Goal: Task Accomplishment & Management: Complete application form

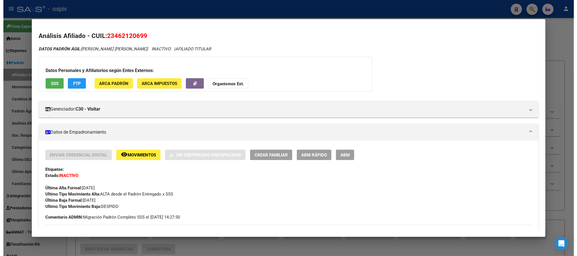
scroll to position [272, 0]
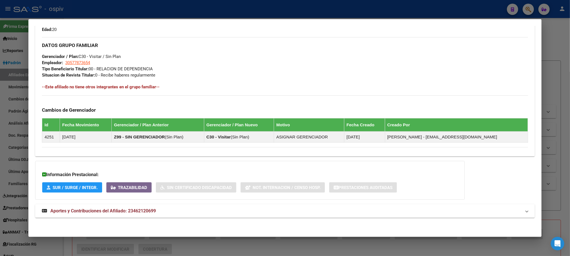
click at [190, 10] on div at bounding box center [285, 128] width 570 height 256
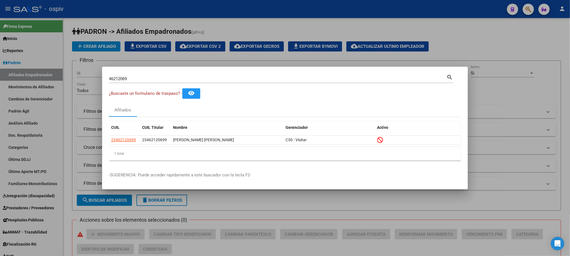
click at [155, 4] on div at bounding box center [285, 128] width 570 height 256
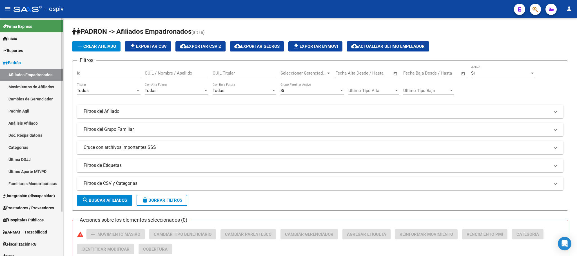
click at [15, 61] on span "Padrón" at bounding box center [12, 63] width 18 height 6
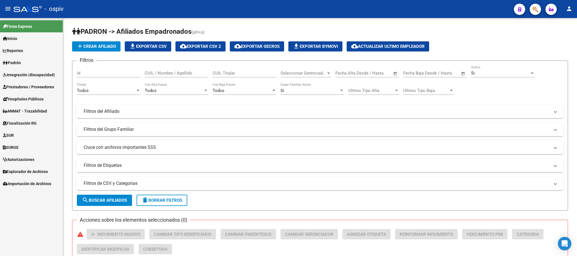
click at [27, 37] on link "Inicio" at bounding box center [31, 38] width 63 height 12
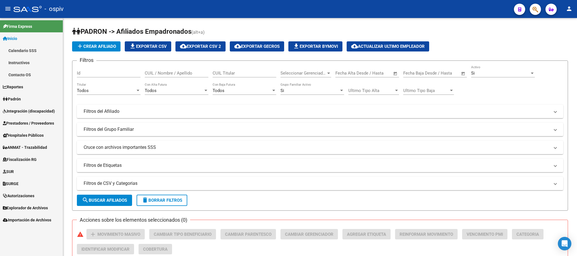
click at [17, 37] on span "Inicio" at bounding box center [10, 38] width 14 height 6
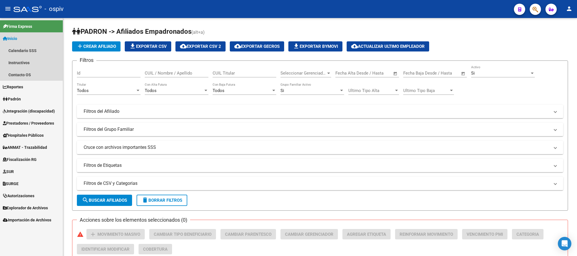
click at [17, 37] on span "Inicio" at bounding box center [10, 38] width 14 height 6
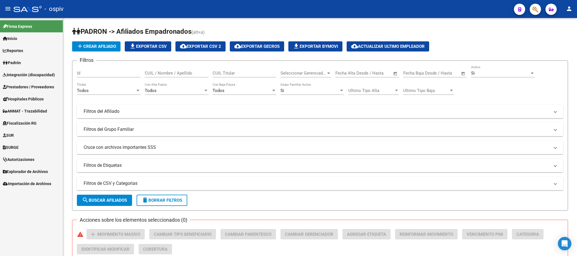
click at [15, 7] on div at bounding box center [28, 9] width 28 height 6
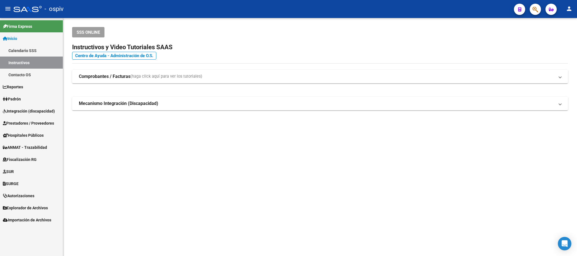
click at [19, 122] on span "Prestadores / Proveedores" at bounding box center [28, 123] width 51 height 6
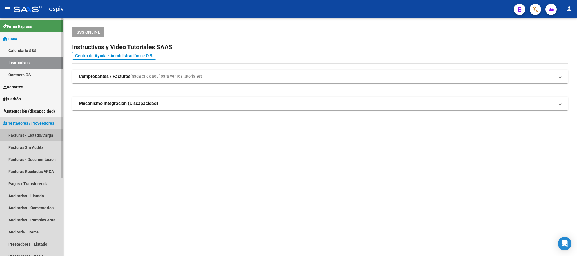
click at [21, 135] on link "Facturas - Listado/Carga" at bounding box center [31, 135] width 63 height 12
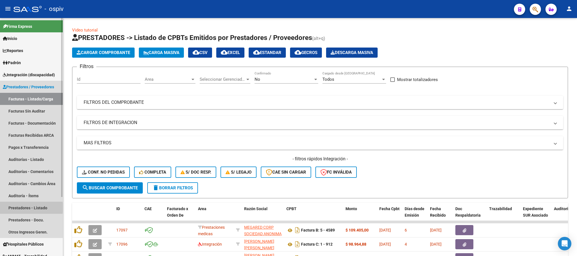
click at [27, 208] on link "Prestadores - Listado" at bounding box center [31, 208] width 63 height 12
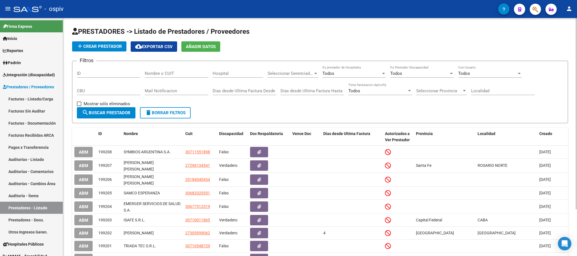
click at [103, 45] on span "add Crear Prestador" at bounding box center [99, 46] width 45 height 5
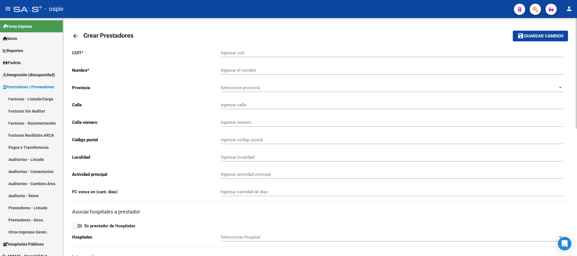
click at [242, 54] on input "Ingresar cuit" at bounding box center [392, 52] width 342 height 5
click at [242, 51] on input "Ingresar cuit" at bounding box center [392, 52] width 342 height 5
paste input "30-51900663-0"
type input "30-51900663-0"
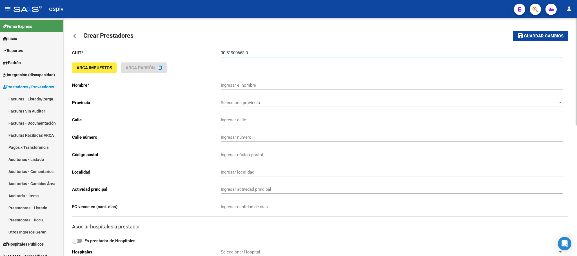
type input "INSTITUTO DE ANALISIS MULTIPLES AUTOMATIZADOS S A C I C I"
type input "SUIPACHA 931"
type input "2560"
type input "1056"
type input "CABA"
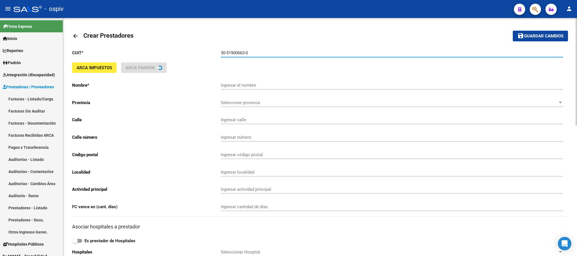
type input "863190"
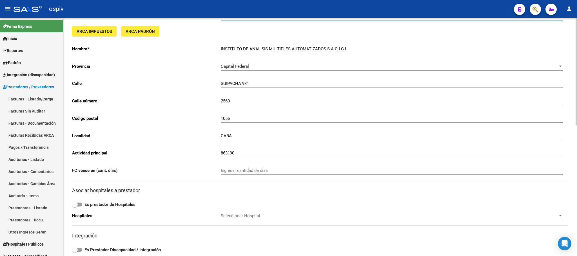
scroll to position [42, 0]
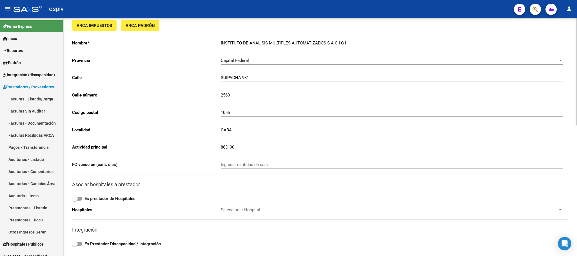
type input "30-51900663-0"
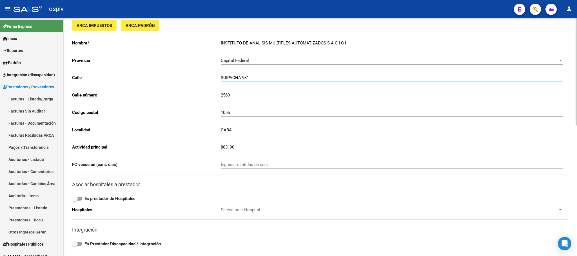
drag, startPoint x: 243, startPoint y: 77, endPoint x: 210, endPoint y: 78, distance: 32.4
click at [210, 78] on app-form-text-field "Calle SUIPACHA 931 Ingresar calle" at bounding box center [317, 77] width 490 height 5
type input "VIAMONTE"
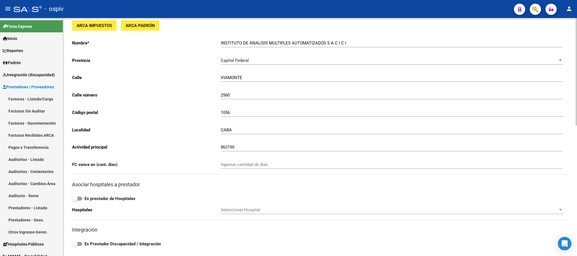
click at [252, 144] on div "863190 Ingresar actividad principal" at bounding box center [392, 145] width 342 height 12
drag, startPoint x: 251, startPoint y: 146, endPoint x: 204, endPoint y: 146, distance: 47.0
click at [204, 146] on app-form-text-field "Actividad principal 863190 Ingresar actividad principal" at bounding box center [317, 147] width 490 height 5
paste input "SERVICIOS DE PRÁCTICAS DE DIAGNÓSTICO N.C.P."
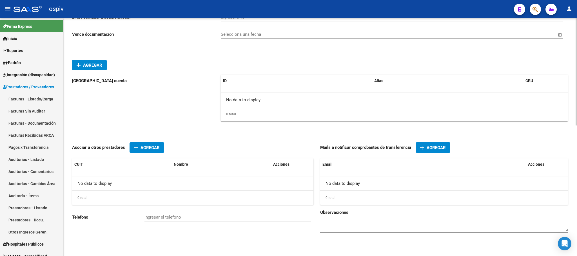
scroll to position [289, 0]
type input "SERVICIOS DE PRÁCTICAS DE DIAGNÓSTICO N.C.P."
click at [374, 79] on span "Alias" at bounding box center [378, 81] width 9 height 5
click at [241, 87] on datatable-header "ID Alias CBU Acciones" at bounding box center [469, 84] width 496 height 18
click at [233, 106] on div "No data to display" at bounding box center [469, 100] width 496 height 14
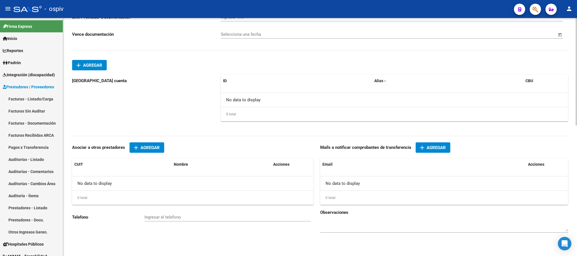
click at [238, 100] on div "No data to display" at bounding box center [469, 100] width 496 height 14
click at [246, 89] on datatable-header "ID Alias CBU Acciones" at bounding box center [469, 84] width 496 height 18
click at [374, 79] on div "Alias" at bounding box center [447, 81] width 147 height 6
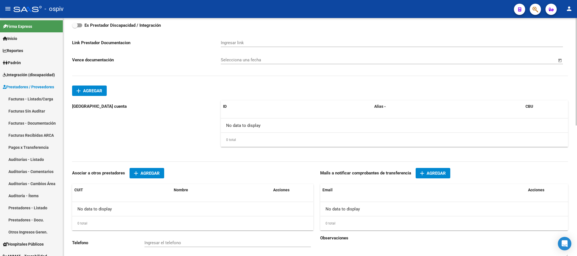
scroll to position [246, 0]
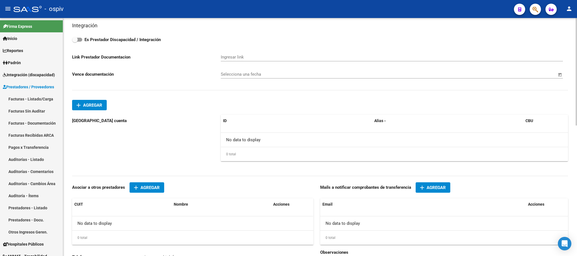
click at [102, 106] on span "Agregar" at bounding box center [92, 105] width 19 height 5
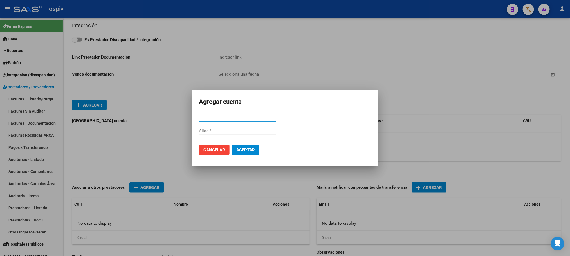
click at [210, 132] on input "Alias *" at bounding box center [237, 130] width 77 height 5
paste input "IAMASACICI"
type input "IAMASACICI"
click at [234, 117] on input "CBU" at bounding box center [237, 117] width 77 height 5
click at [244, 151] on span "Aceptar" at bounding box center [245, 149] width 19 height 5
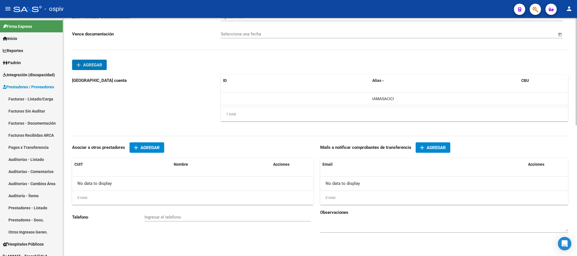
scroll to position [290, 0]
click at [159, 219] on input "Ingresar el telefono" at bounding box center [227, 217] width 166 height 5
paste input "49653600"
type input "49653600"
click at [338, 170] on datatable-header-cell "Email" at bounding box center [422, 164] width 205 height 12
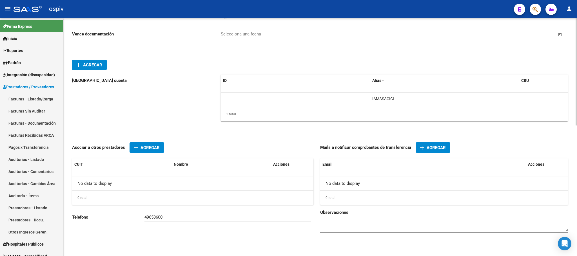
click at [333, 182] on div "No data to display" at bounding box center [444, 183] width 248 height 14
click at [335, 198] on div "0 total" at bounding box center [444, 198] width 248 height 14
click at [436, 145] on span "Agregar" at bounding box center [435, 147] width 19 height 5
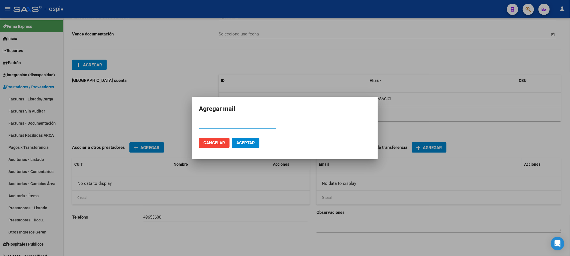
paste input "[EMAIL_ADDRESS][DOMAIN_NAME]"
type input "[EMAIL_ADDRESS][DOMAIN_NAME]"
click at [250, 143] on span "Aceptar" at bounding box center [245, 142] width 19 height 5
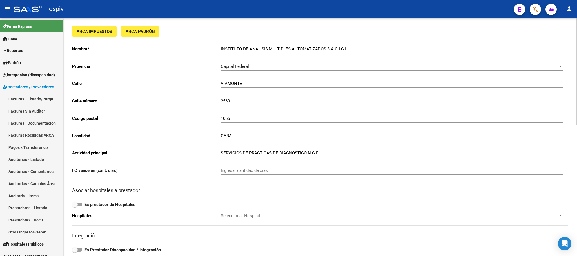
scroll to position [0, 0]
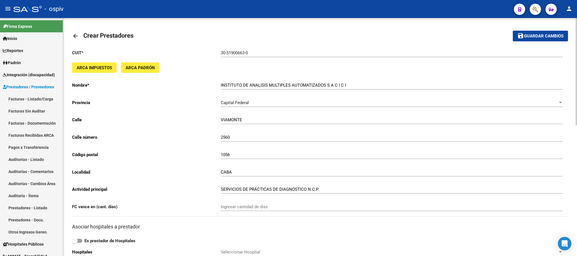
click at [251, 102] on div "Capital Federal" at bounding box center [389, 102] width 337 height 5
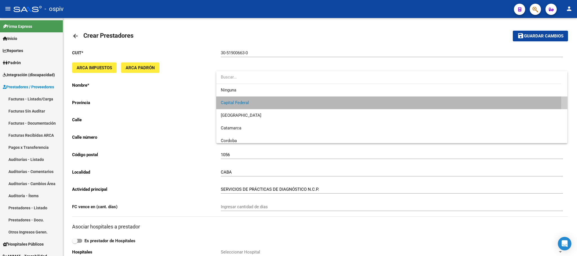
click at [265, 102] on span "Capital Federal" at bounding box center [392, 103] width 342 height 13
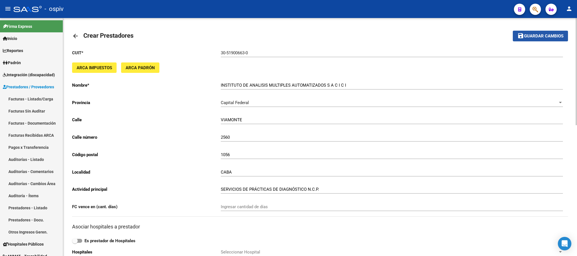
click at [436, 34] on span "Guardar cambios" at bounding box center [543, 36] width 39 height 5
click at [95, 65] on span "ARCA Impuestos" at bounding box center [94, 67] width 35 height 5
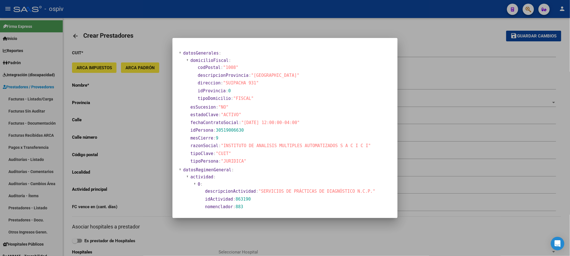
click at [289, 18] on div at bounding box center [285, 128] width 570 height 256
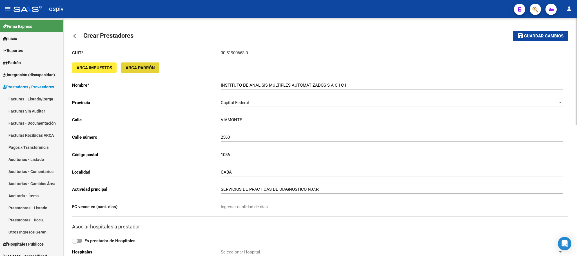
click at [134, 67] on span "ARCA Padrón" at bounding box center [139, 67] width 29 height 5
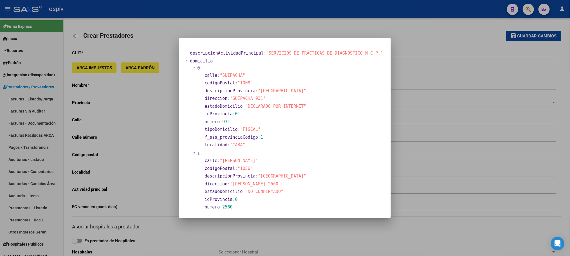
click at [248, 26] on div at bounding box center [285, 128] width 570 height 256
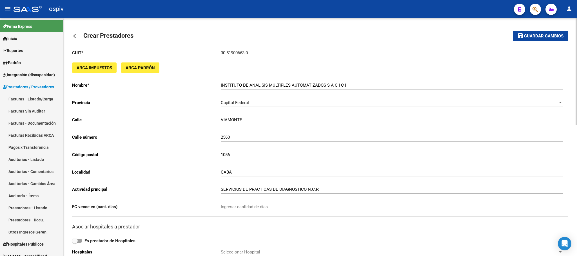
click at [436, 35] on span "Guardar cambios" at bounding box center [543, 36] width 39 height 5
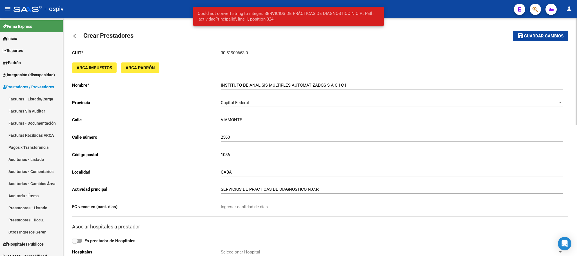
click at [402, 67] on div "ARCA Impuestos ARCA Padrón" at bounding box center [320, 69] width 496 height 15
click at [351, 86] on input "INSTITUTO DE ANALISIS MULTIPLES AUTOMATIZADOS S A C I C I" at bounding box center [392, 85] width 342 height 5
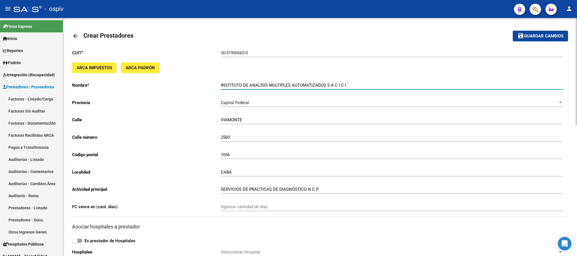
drag, startPoint x: 348, startPoint y: 86, endPoint x: 220, endPoint y: 88, distance: 128.3
click at [220, 88] on app-form-text-field "Nombre * INSTITUTO DE ANALISIS MULTIPLES AUTOMATIZADOS S A C I C I Ingresar el …" at bounding box center [317, 85] width 490 height 5
type input "IAMA"
click at [436, 38] on span "Guardar cambios" at bounding box center [543, 36] width 39 height 5
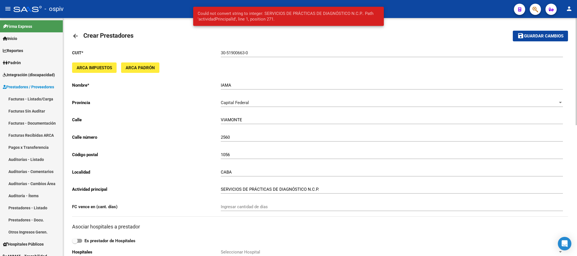
click at [387, 92] on div "IAMA Ingresar el nombre" at bounding box center [392, 85] width 342 height 17
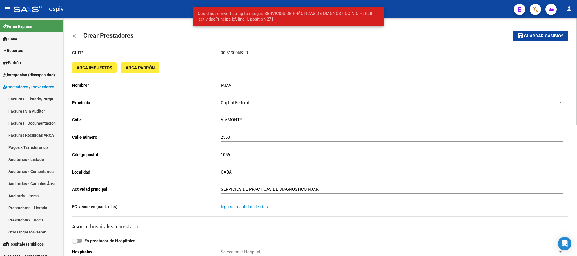
click at [277, 209] on input "Ingresar cantidad de días" at bounding box center [392, 206] width 342 height 5
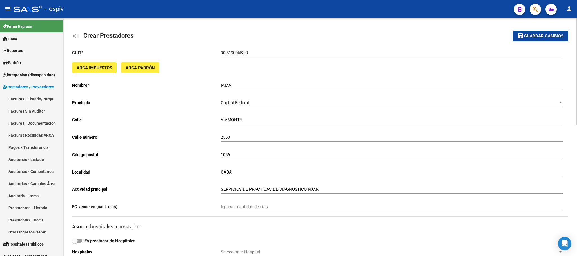
click at [263, 90] on div "IAMA Ingresar el nombre" at bounding box center [392, 85] width 342 height 17
click at [263, 86] on input "IAMA" at bounding box center [392, 85] width 342 height 5
click at [266, 100] on div "Capital Federal" at bounding box center [389, 102] width 337 height 5
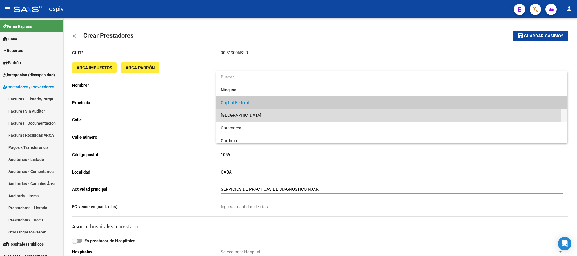
click at [251, 115] on span "[GEOGRAPHIC_DATA]" at bounding box center [392, 115] width 342 height 13
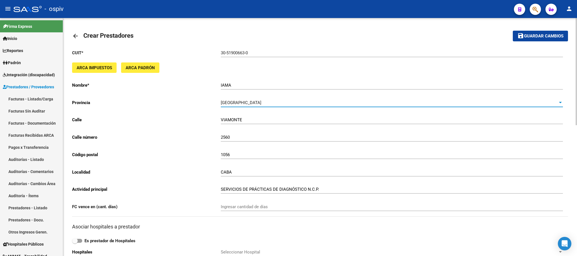
click at [436, 37] on span "Guardar cambios" at bounding box center [543, 36] width 39 height 5
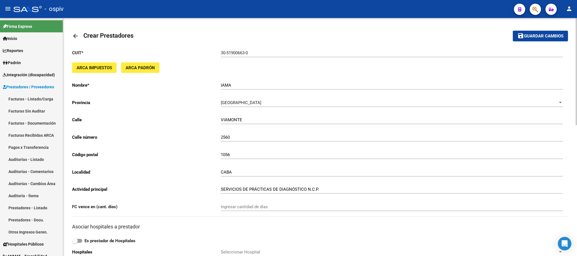
click at [263, 52] on input "30-51900663-0" at bounding box center [392, 52] width 342 height 5
click at [436, 36] on span "Guardar cambios" at bounding box center [543, 36] width 39 height 5
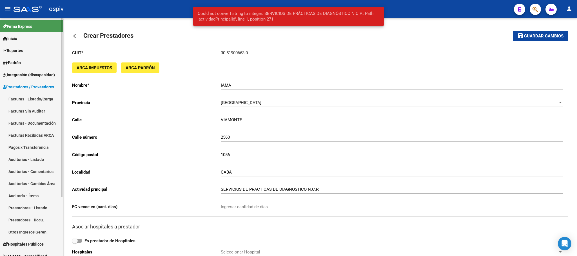
click at [30, 86] on span "Prestadores / Proveedores" at bounding box center [28, 87] width 51 height 6
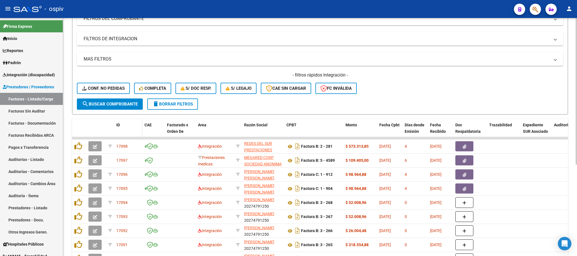
scroll to position [84, 0]
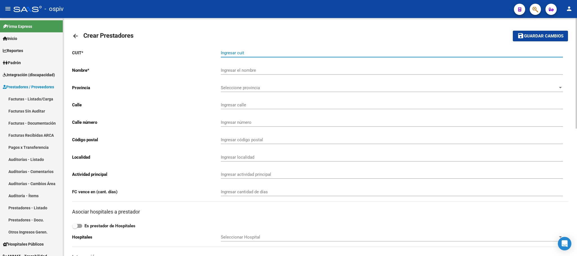
paste input "text"
click at [29, 86] on span "Prestadores / Proveedores" at bounding box center [28, 87] width 51 height 6
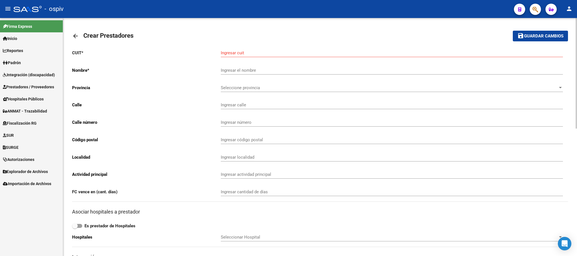
click at [76, 35] on mat-icon "arrow_back" at bounding box center [75, 36] width 7 height 7
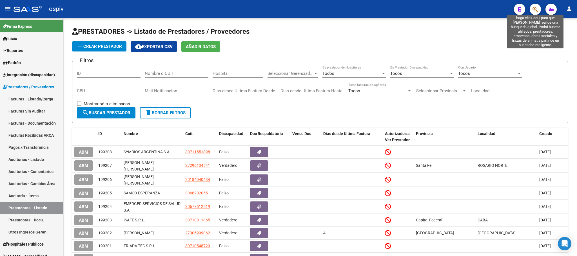
click at [535, 11] on icon "button" at bounding box center [535, 9] width 6 height 6
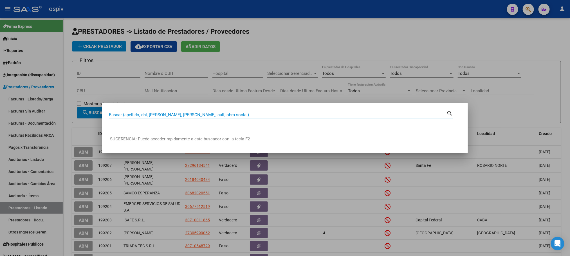
paste input "30-51900663-0"
type input "30519006630"
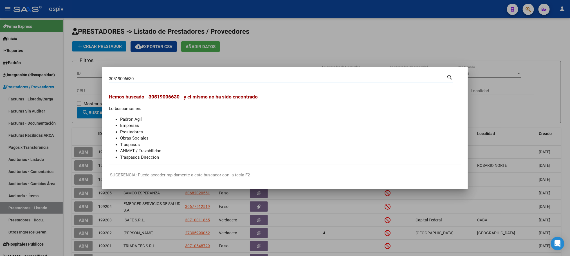
click at [452, 40] on div at bounding box center [285, 128] width 570 height 256
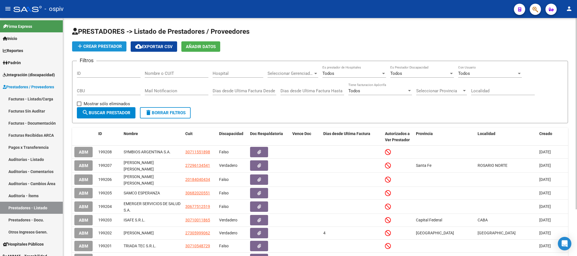
click at [101, 47] on span "add Crear Prestador" at bounding box center [99, 46] width 45 height 5
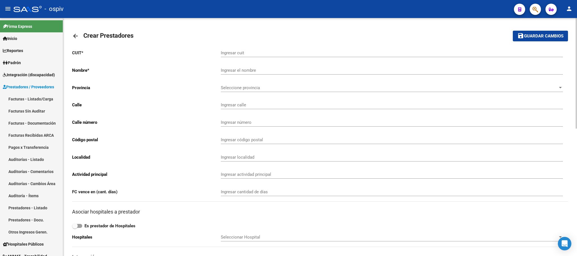
drag, startPoint x: 231, startPoint y: 52, endPoint x: 237, endPoint y: 56, distance: 6.6
paste input "30-51900663-0"
type input "30-51900663-0"
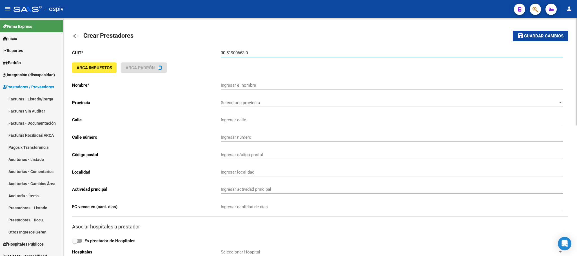
type input "INSTITUTO DE ANALISIS MULTIPLES AUTOMATIZADOS S A C I C I"
type input "SUIPACHA 931"
type input "2560"
type input "1056"
type input "CABA"
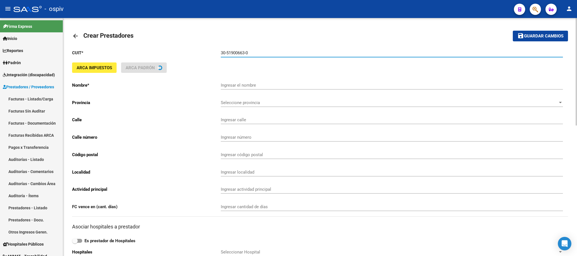
type input "863190"
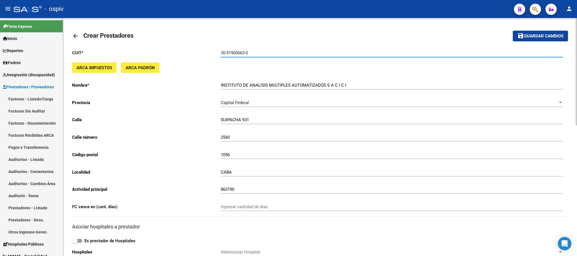
type input "30-51900663-0"
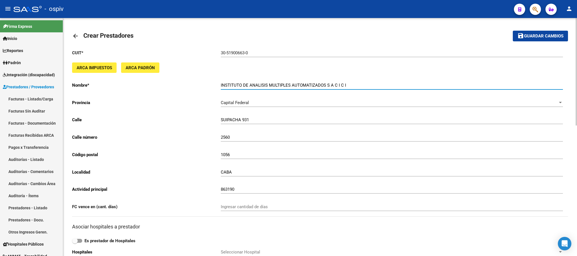
drag, startPoint x: 311, startPoint y: 85, endPoint x: 181, endPoint y: 88, distance: 130.0
click at [181, 88] on app-form-text-field "Nombre * INSTITUTO DE ANALISIS MULTIPLES AUTOMATIZADOS S A C I C I Ingresar el …" at bounding box center [317, 85] width 490 height 5
paste input "AMA"
type input "IAMA"
click at [248, 100] on div "Capital Federal Seleccione provincia" at bounding box center [392, 101] width 342 height 12
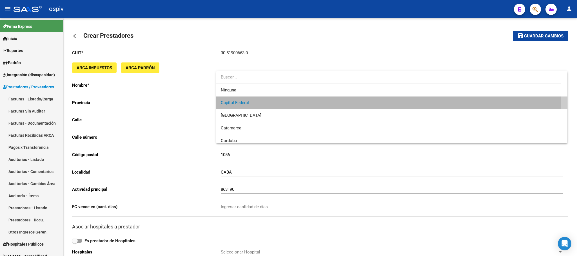
click at [258, 100] on span "Capital Federal" at bounding box center [392, 103] width 342 height 13
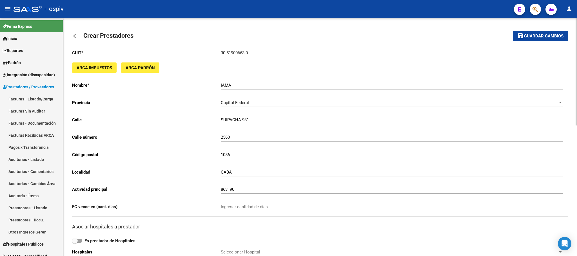
drag, startPoint x: 250, startPoint y: 119, endPoint x: 202, endPoint y: 120, distance: 47.8
click at [203, 120] on app-form-text-field "Calle SUIPACHA 931 Ingresar calle" at bounding box center [317, 119] width 490 height 5
type input "VIAMONTE"
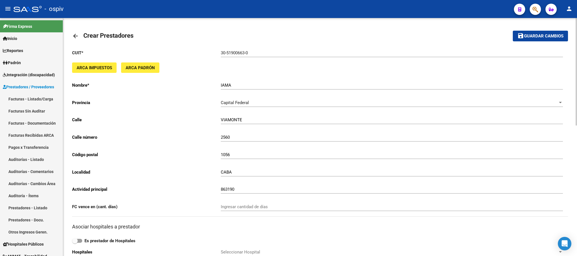
click at [244, 176] on div "CABA Ingresar localidad" at bounding box center [392, 170] width 342 height 12
click at [246, 192] on input "863190" at bounding box center [392, 189] width 342 height 5
drag, startPoint x: 249, startPoint y: 193, endPoint x: 188, endPoint y: 198, distance: 61.5
click at [181, 192] on app-form-text-field "Actividad principal 863190 Ingresar actividad principal" at bounding box center [317, 189] width 490 height 5
paste input "SERVICIOS DE PRÁCTICAS DE DIAGNÓSTICO N.C.P."
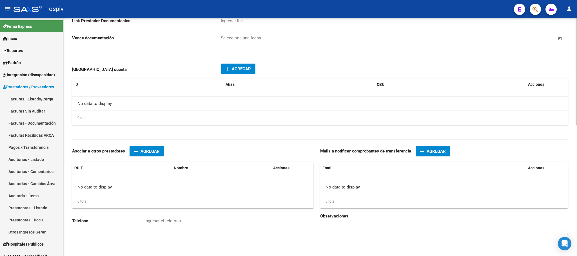
scroll to position [289, 0]
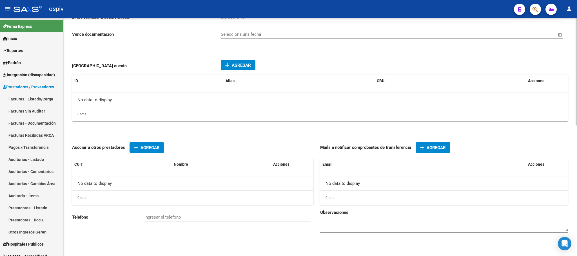
type input "SERVICIOS DE PRÁCTICAS DE DIAGNÓSTICO"
click at [237, 65] on span "Agregar" at bounding box center [241, 65] width 19 height 5
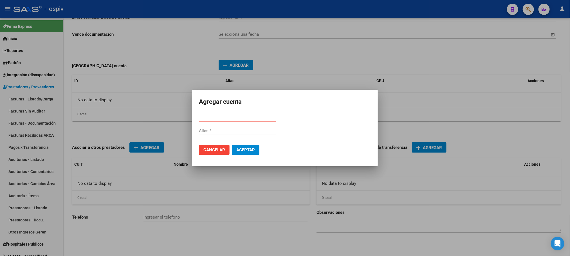
click at [210, 130] on input "Alias *" at bounding box center [237, 130] width 77 height 5
paste input "IAMASACICI"
type input "IAMASACICI"
click at [250, 149] on span "Aceptar" at bounding box center [245, 149] width 19 height 5
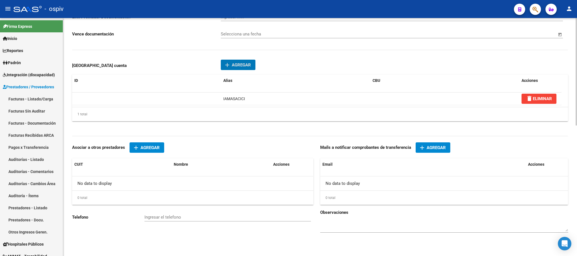
scroll to position [290, 0]
click at [168, 219] on input "Ingresar el telefono" at bounding box center [227, 217] width 166 height 5
paste input "49653600"
type input "49653600"
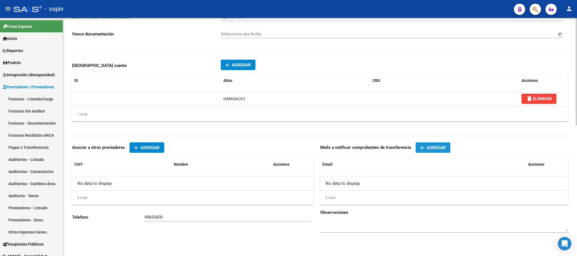
click at [427, 147] on span "Agregar" at bounding box center [435, 147] width 19 height 5
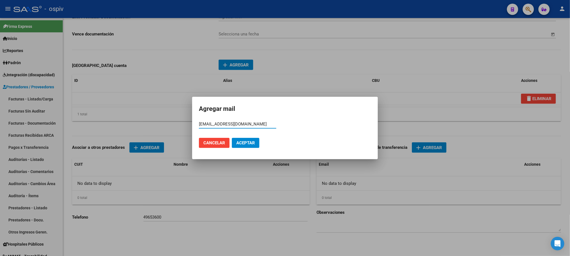
type input "[EMAIL_ADDRESS][DOMAIN_NAME]"
click at [232, 138] on button "Aceptar" at bounding box center [246, 143] width 28 height 10
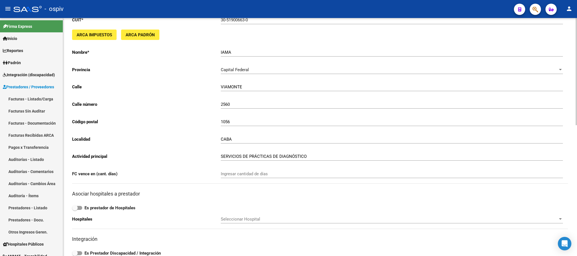
scroll to position [0, 0]
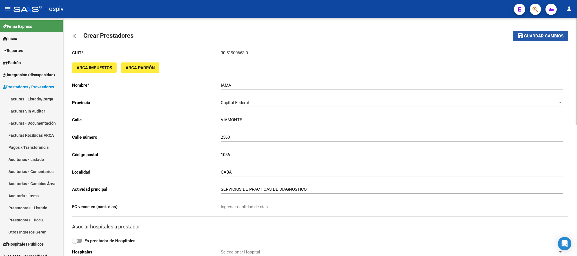
click at [531, 34] on span "Guardar cambios" at bounding box center [543, 36] width 39 height 5
click at [535, 35] on span "Guardar cambios" at bounding box center [543, 36] width 39 height 5
click at [551, 34] on span "Guardar cambios" at bounding box center [543, 36] width 39 height 5
click at [535, 37] on span "Guardar cambios" at bounding box center [543, 36] width 39 height 5
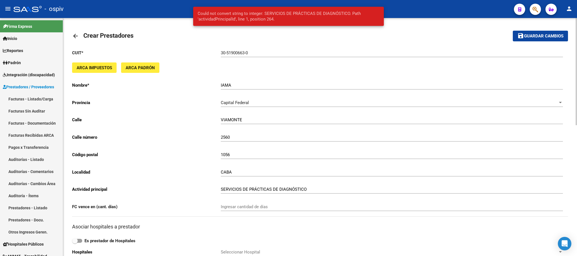
click at [282, 50] on input "30-51900663-0" at bounding box center [392, 52] width 342 height 5
click at [530, 35] on span "Guardar cambios" at bounding box center [543, 36] width 39 height 5
click at [259, 87] on input "IAMA" at bounding box center [392, 85] width 342 height 5
click at [530, 37] on span "Guardar cambios" at bounding box center [543, 36] width 39 height 5
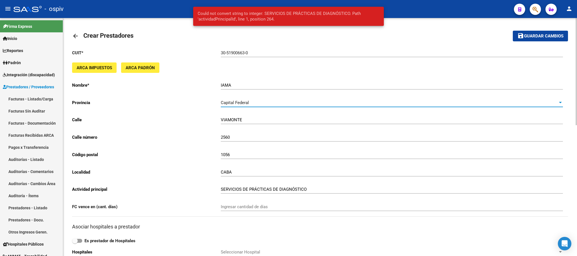
click at [262, 104] on div "Capital Federal" at bounding box center [389, 102] width 337 height 5
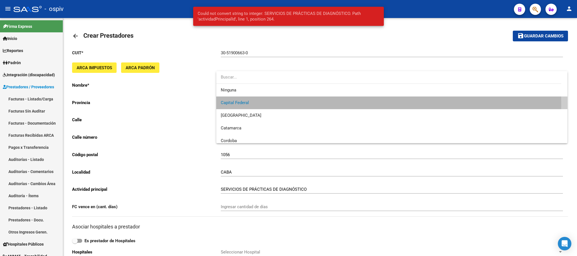
click at [283, 103] on span "Capital Federal" at bounding box center [392, 103] width 342 height 13
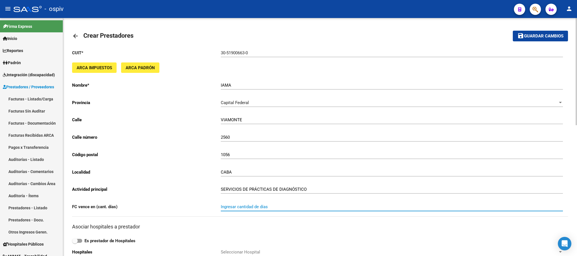
click at [323, 209] on input "Ingresar cantidad de días" at bounding box center [392, 206] width 342 height 5
click at [534, 40] on button "save Guardar cambios" at bounding box center [539, 36] width 55 height 10
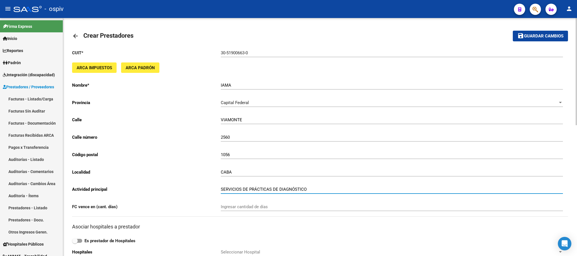
click at [313, 192] on input "SERVICIOS DE PRÁCTICAS DE DIAGNÓSTICO" at bounding box center [392, 189] width 342 height 5
click at [328, 188] on input "SERVICIOS DE PRÁCTICAS DE DIAGNÓSTICO" at bounding box center [392, 189] width 342 height 5
drag, startPoint x: 254, startPoint y: 191, endPoint x: 261, endPoint y: 192, distance: 7.1
click at [255, 191] on input "SERVICIOS DE PRÁCTICAS DE DIAGNOSTICO" at bounding box center [392, 189] width 342 height 5
type input "SERVICIOS DE PRACTICAS DE DIAGNOSTICO"
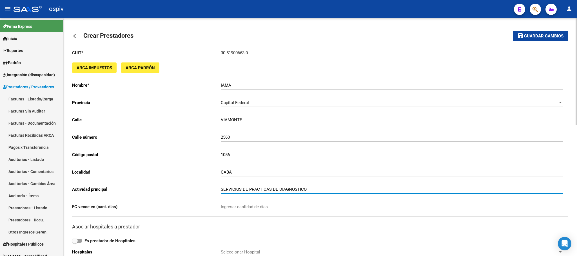
click at [318, 187] on div "SERVICIOS DE PRACTICAS DE DIAGNOSTICO Ingresar actividad principal" at bounding box center [392, 187] width 342 height 12
click at [538, 39] on button "save Guardar cambios" at bounding box center [539, 36] width 55 height 10
drag, startPoint x: 315, startPoint y: 190, endPoint x: 138, endPoint y: 188, distance: 177.0
click at [138, 188] on app-form-text-field "Actividad principal SERVICIOS DE PRACTICAS DE DIAGNOSTICO Ingresar actividad pr…" at bounding box center [317, 189] width 490 height 5
type input "DIAGNOSTICO"
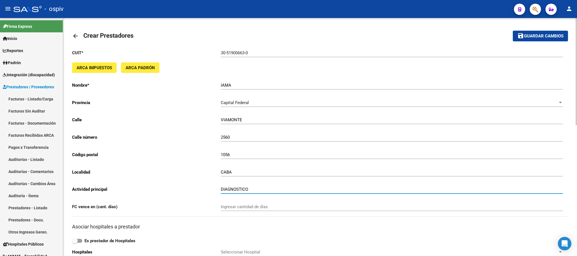
click at [521, 37] on mat-icon "save" at bounding box center [520, 35] width 7 height 7
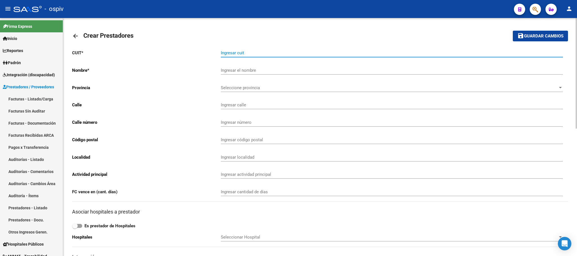
click at [238, 53] on input "Ingresar cuit" at bounding box center [392, 52] width 342 height 5
paste input "30-51900663-0"
type input "30-51900663-0"
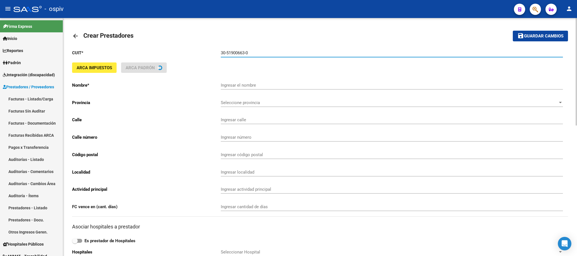
type input "INSTITUTO DE ANALISIS MULTIPLES AUTOMATIZADOS S A C I C I"
type input "SUIPACHA 931"
type input "2560"
type input "1056"
type input "CABA"
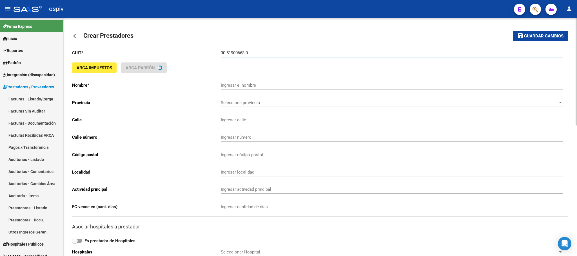
type input "863190"
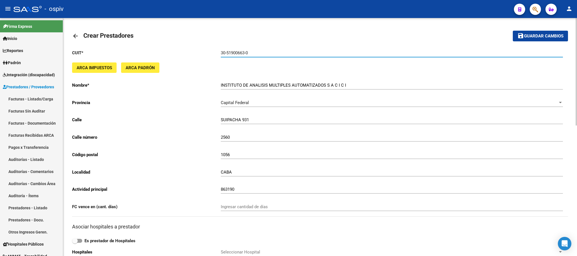
type input "30-51900663-0"
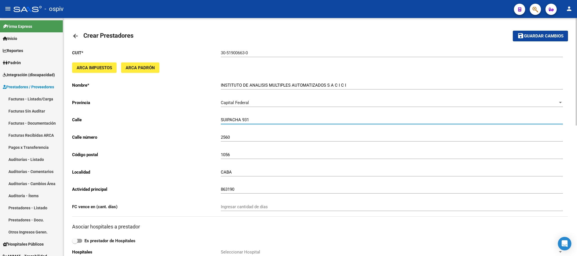
drag, startPoint x: 252, startPoint y: 121, endPoint x: 183, endPoint y: 122, distance: 68.1
click at [185, 120] on app-form-text-field "Calle SUIPACHA 931 Ingresar calle" at bounding box center [317, 119] width 490 height 5
type input "VIAMONTE"
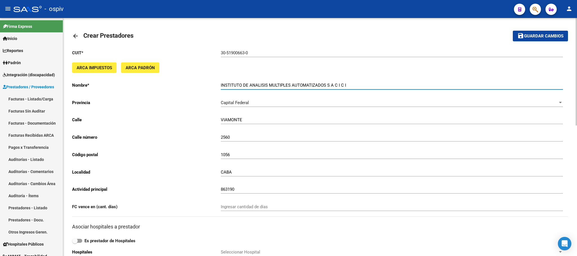
drag, startPoint x: 343, startPoint y: 86, endPoint x: 183, endPoint y: 86, distance: 160.1
click at [183, 86] on app-form-text-field "Nombre * INSTITUTO DE ANALISIS MULTIPLES AUTOMATIZADOS S A C I C I Ingresar el …" at bounding box center [317, 85] width 490 height 5
type input "IAMA"
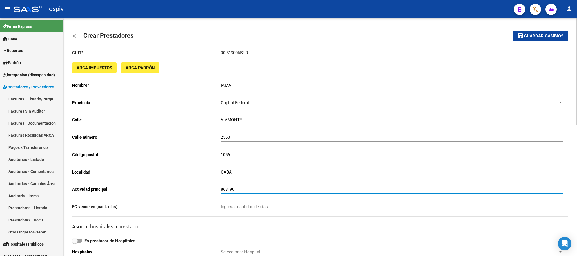
drag, startPoint x: 247, startPoint y: 192, endPoint x: 189, endPoint y: 189, distance: 58.3
click at [189, 189] on app-form-text-field "Actividad principal 863190 Ingresar actividad principal" at bounding box center [317, 189] width 490 height 5
paste input "SERVICIOS DE PRÁCTICAS DE DIAGNÓSTICO N.C.P."
type input "SERVICIOS DE PRÁCTICAS DE DIAGNÓSTICO N.C.P."
click at [236, 209] on input "Ingresar cantidad de días" at bounding box center [392, 206] width 342 height 5
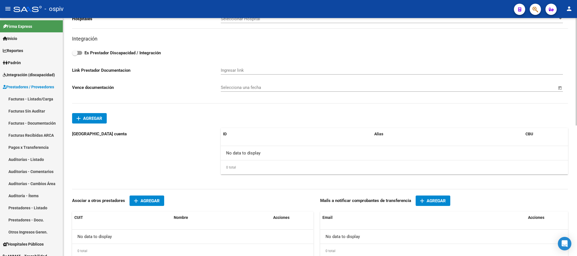
scroll to position [289, 0]
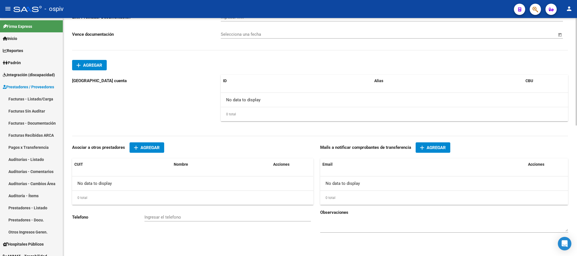
click at [148, 143] on button "add Agregar" at bounding box center [146, 147] width 35 height 10
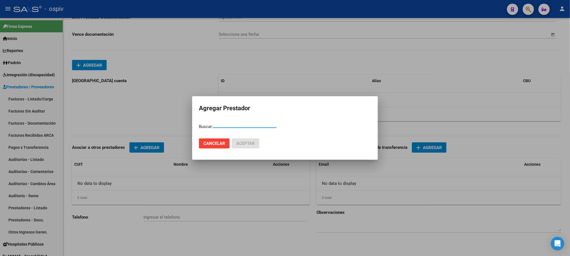
click at [223, 144] on span "Cancelar" at bounding box center [214, 143] width 22 height 5
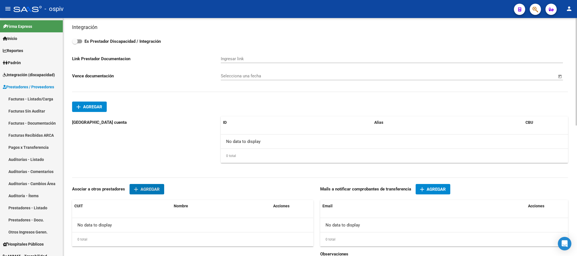
scroll to position [204, 0]
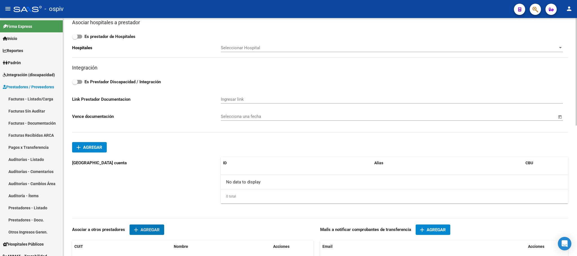
click at [102, 148] on span "add Agregar" at bounding box center [90, 147] width 26 height 5
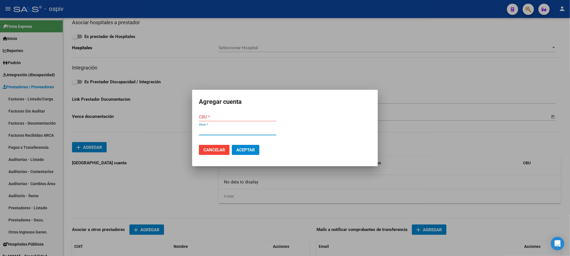
click at [216, 132] on input "Alias *" at bounding box center [237, 130] width 77 height 5
paste input "IAMASACICI"
type input "IAMASACICI"
click at [249, 151] on span "Aceptar" at bounding box center [245, 149] width 19 height 5
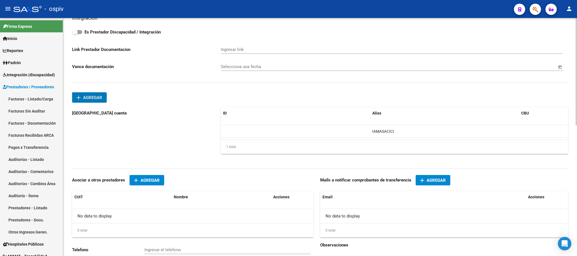
scroll to position [289, 0]
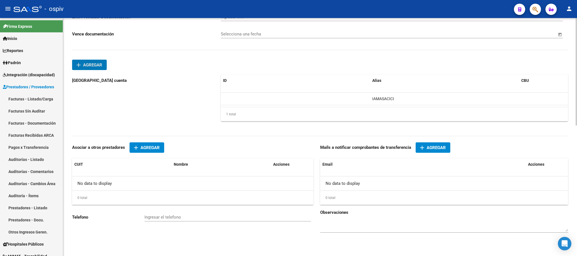
click at [160, 219] on input "Ingresar el telefono" at bounding box center [227, 217] width 166 height 5
paste input "49653600"
type input "49653600"
click at [343, 170] on datatable-header-cell "Email" at bounding box center [422, 164] width 205 height 12
click at [336, 181] on div "No data to display" at bounding box center [444, 183] width 248 height 14
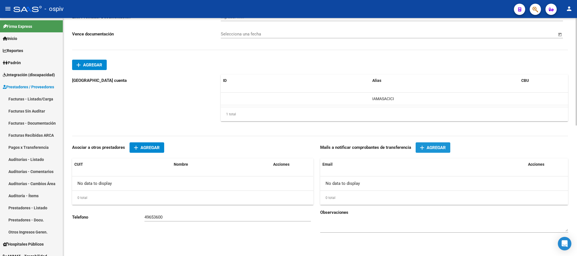
click at [428, 149] on span "Agregar" at bounding box center [435, 147] width 19 height 5
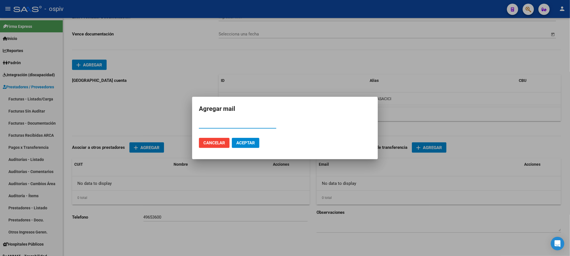
paste input "[EMAIL_ADDRESS][DOMAIN_NAME]"
type input "[EMAIL_ADDRESS][DOMAIN_NAME]"
click at [240, 143] on span "Aceptar" at bounding box center [245, 142] width 19 height 5
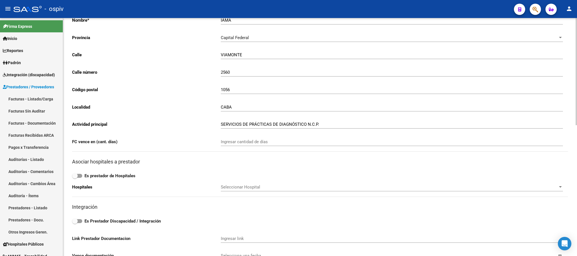
scroll to position [0, 0]
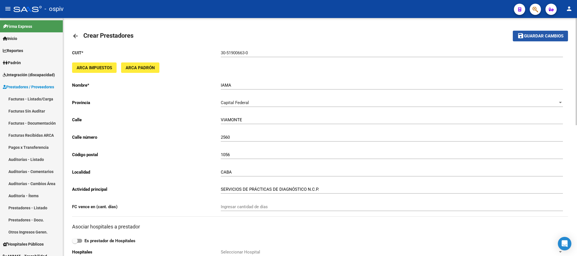
click at [526, 36] on span "Guardar cambios" at bounding box center [543, 36] width 39 height 5
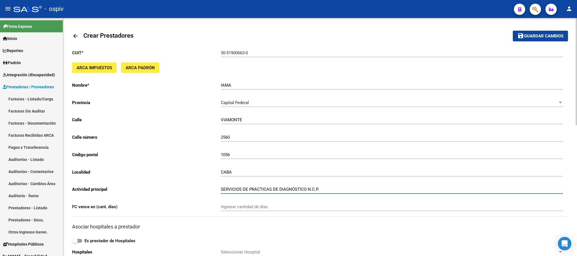
drag, startPoint x: 321, startPoint y: 191, endPoint x: 210, endPoint y: 193, distance: 111.4
click at [210, 192] on app-form-text-field "Actividad principal SERVICIOS DE PRÁCTICAS DE DIAGNÓSTICO N.C.P. Ingresar activ…" at bounding box center [317, 189] width 490 height 5
click at [233, 206] on input "Ingresar cantidad de días" at bounding box center [392, 206] width 342 height 5
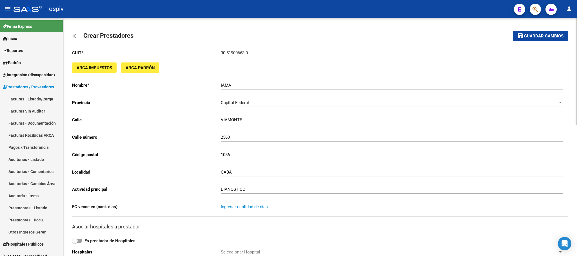
click at [247, 101] on span "Capital Federal" at bounding box center [235, 102] width 28 height 5
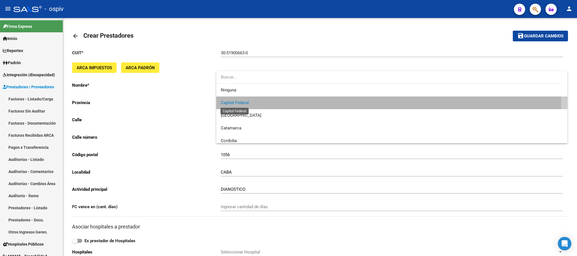
click at [234, 100] on span "Capital Federal" at bounding box center [235, 102] width 28 height 5
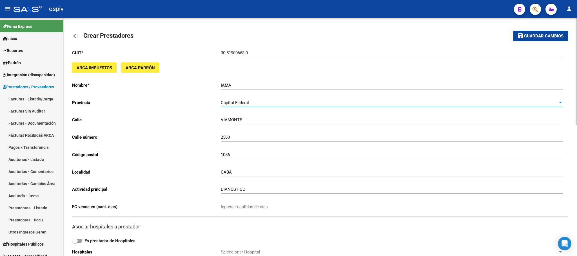
click at [535, 36] on span "Guardar cambios" at bounding box center [543, 36] width 39 height 5
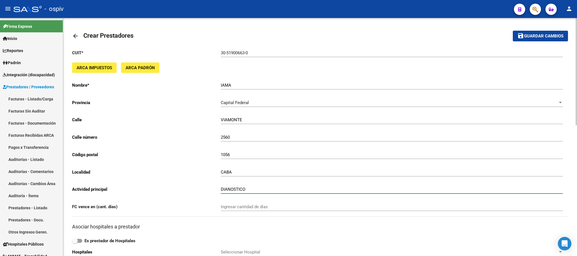
drag, startPoint x: 227, startPoint y: 191, endPoint x: 236, endPoint y: 191, distance: 9.8
click at [227, 191] on input "DIANOSTICO" at bounding box center [392, 189] width 342 height 5
click at [266, 192] on input "DIAGNOSTICO" at bounding box center [392, 189] width 342 height 5
type input "DIAGNOSTICO"
click at [536, 34] on span "Guardar cambios" at bounding box center [543, 36] width 39 height 5
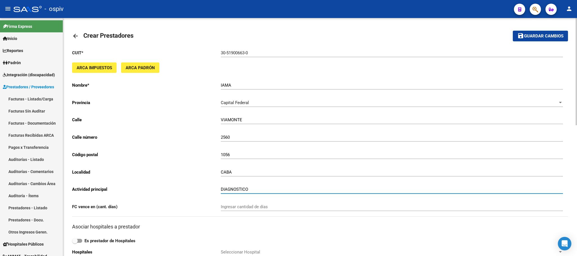
drag, startPoint x: 253, startPoint y: 190, endPoint x: 122, endPoint y: 189, distance: 130.8
click at [121, 190] on app-form-text-field "Actividad principal DIAGNOSTICO Ingresar actividad principal" at bounding box center [317, 189] width 490 height 5
click at [521, 38] on mat-icon "save" at bounding box center [520, 35] width 7 height 7
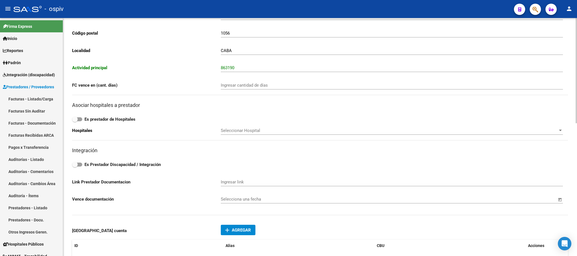
scroll to position [132, 0]
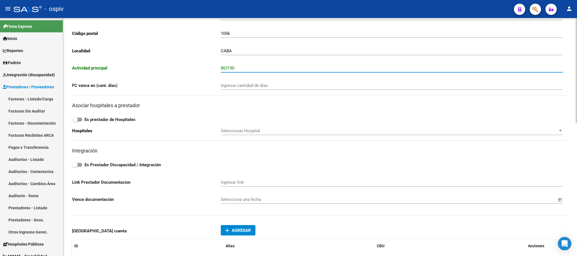
click at [236, 69] on input "863190" at bounding box center [392, 68] width 342 height 5
type input "8"
type input "d"
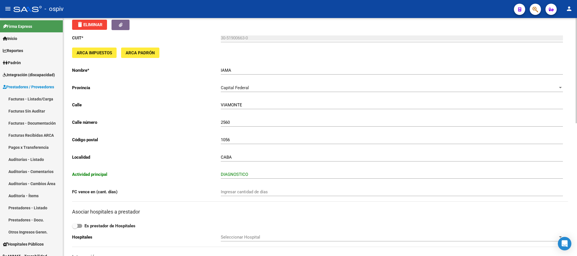
scroll to position [0, 0]
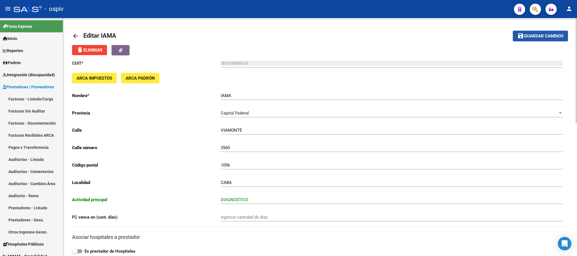
click at [537, 32] on button "save Guardar cambios" at bounding box center [539, 36] width 55 height 10
click at [255, 200] on input "DIAGNOSTICO" at bounding box center [392, 199] width 342 height 5
drag, startPoint x: 311, startPoint y: 198, endPoint x: 347, endPoint y: 198, distance: 36.0
click at [311, 198] on div "DIAGNOSTICO Ingresar actividad principal" at bounding box center [392, 198] width 342 height 12
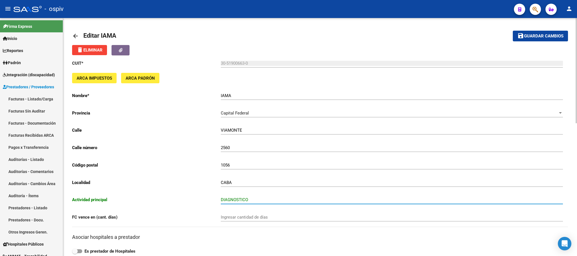
click at [352, 199] on input "DIAGNOSTICO" at bounding box center [392, 199] width 342 height 5
click at [353, 199] on input "DIAGNOSTICO" at bounding box center [392, 199] width 342 height 5
type input "diagnostico"
click at [528, 34] on span "Guardar cambios" at bounding box center [543, 36] width 39 height 5
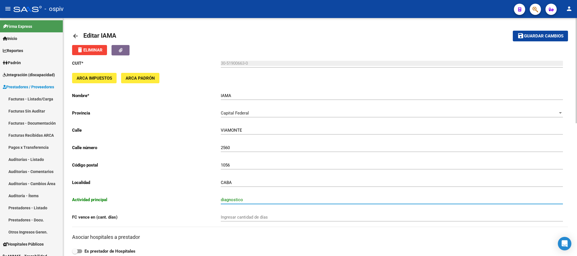
drag, startPoint x: 249, startPoint y: 202, endPoint x: 169, endPoint y: 203, distance: 80.2
click at [167, 202] on app-form-text-field "Actividad principal diagnostico Ingresar actividad principal" at bounding box center [317, 199] width 490 height 5
click at [262, 219] on input "Ingresar cantidad de días" at bounding box center [392, 217] width 342 height 5
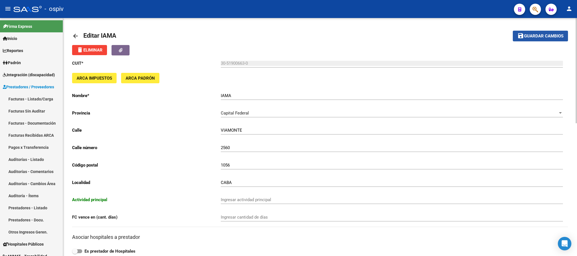
click at [530, 34] on span "Guardar cambios" at bounding box center [543, 36] width 39 height 5
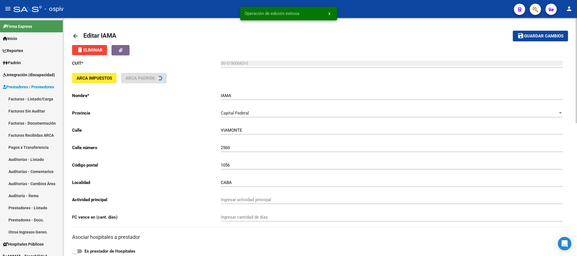
type input "863190"
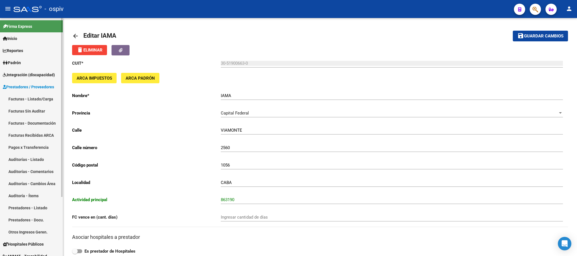
click at [19, 64] on span "Padrón" at bounding box center [12, 63] width 18 height 6
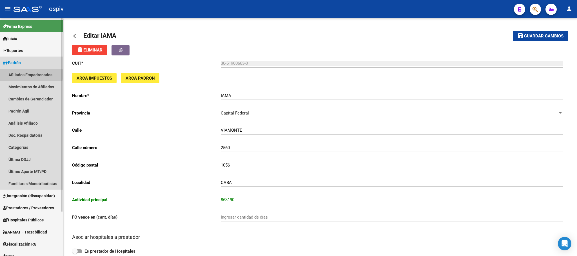
click at [24, 74] on link "Afiliados Empadronados" at bounding box center [31, 75] width 63 height 12
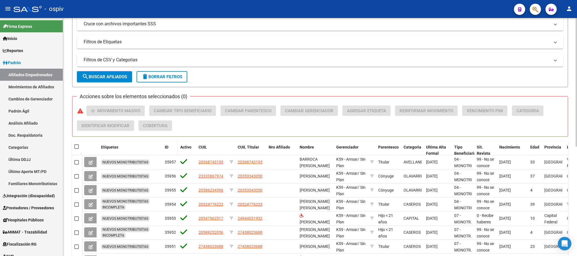
scroll to position [127, 0]
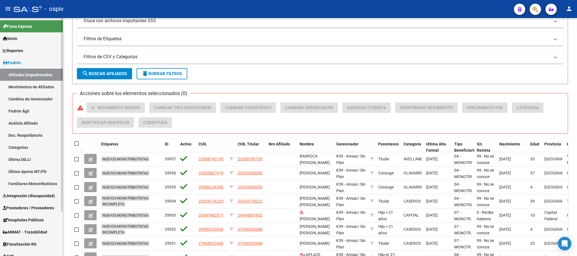
click at [15, 60] on span "Padrón" at bounding box center [12, 63] width 18 height 6
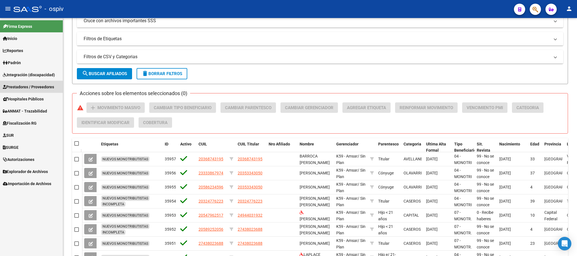
click at [35, 89] on span "Prestadores / Proveedores" at bounding box center [28, 87] width 51 height 6
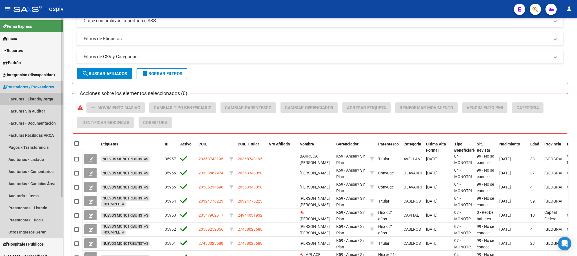
click at [34, 96] on link "Facturas - Listado/Carga" at bounding box center [31, 99] width 63 height 12
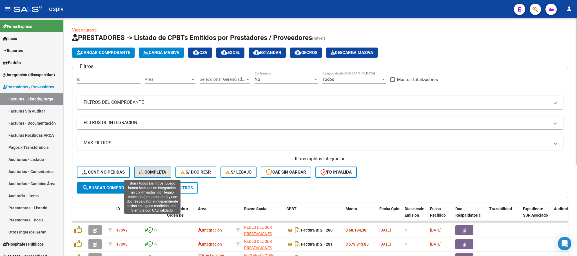
click at [156, 172] on span "Completa" at bounding box center [152, 172] width 27 height 5
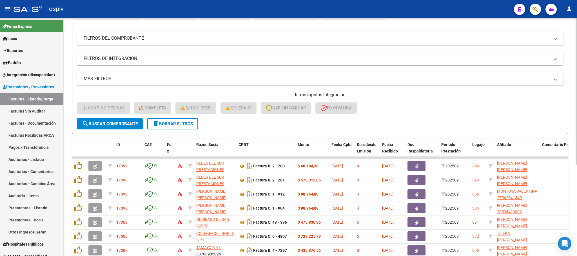
click at [177, 127] on button "delete Borrar Filtros" at bounding box center [172, 123] width 51 height 11
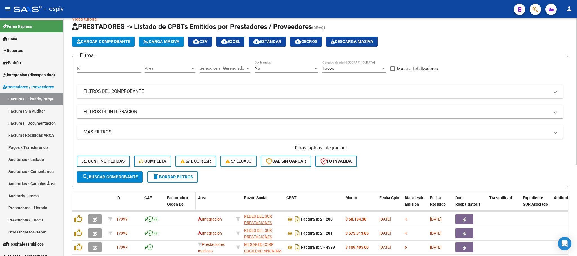
scroll to position [64, 0]
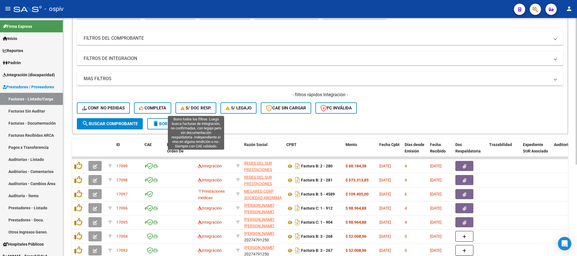
click at [189, 103] on button "S/ Doc Resp." at bounding box center [195, 107] width 41 height 11
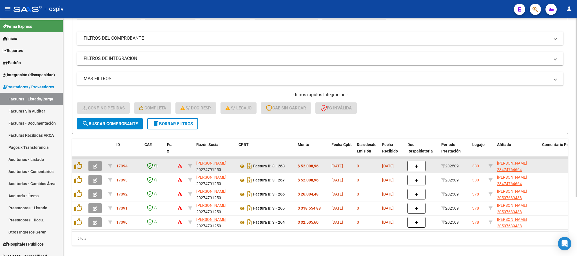
click at [96, 167] on icon "button" at bounding box center [95, 166] width 4 height 4
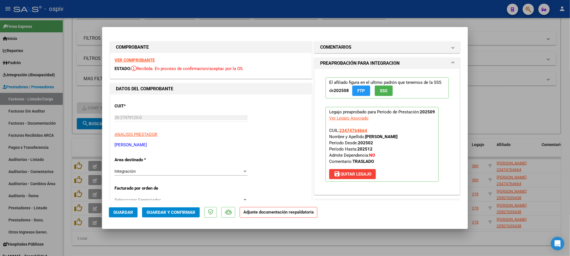
click at [138, 59] on strong "VER COMPROBANTE" at bounding box center [135, 60] width 40 height 5
click at [163, 213] on span "Guardar y Confirmar" at bounding box center [171, 212] width 49 height 5
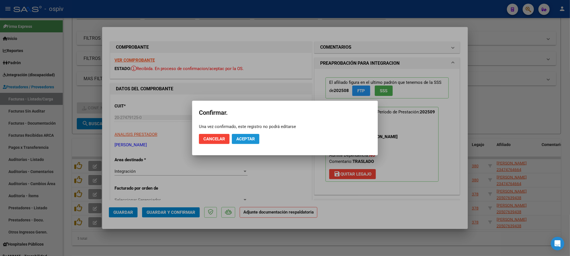
click at [244, 136] on span "Aceptar" at bounding box center [245, 138] width 19 height 5
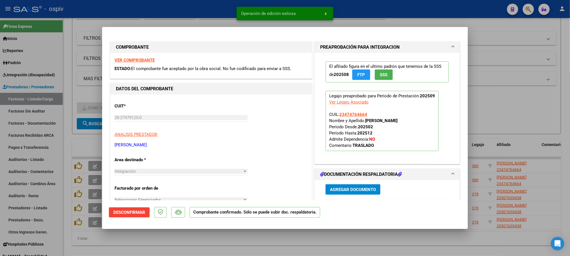
click at [96, 181] on div at bounding box center [285, 128] width 570 height 256
type input "$ 0,00"
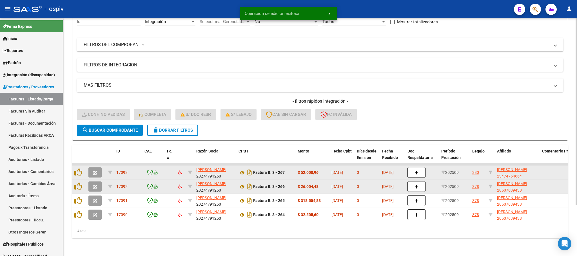
click at [95, 171] on icon "button" at bounding box center [95, 173] width 4 height 4
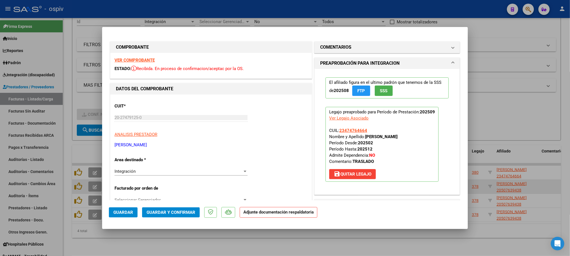
click at [129, 58] on strong "VER COMPROBANTE" at bounding box center [135, 60] width 40 height 5
click at [162, 214] on span "Guardar y Confirmar" at bounding box center [171, 212] width 49 height 5
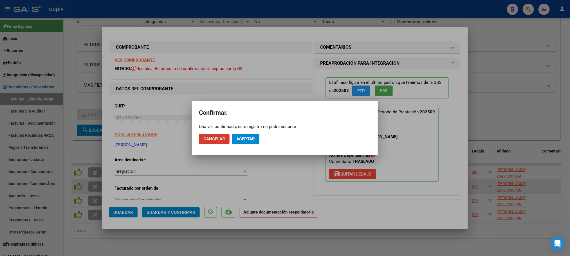
click at [247, 139] on span "Aceptar" at bounding box center [245, 138] width 19 height 5
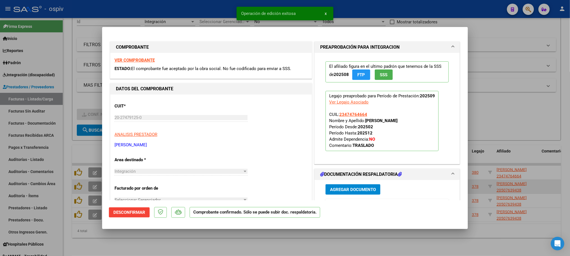
click at [221, 10] on div at bounding box center [285, 128] width 570 height 256
type input "$ 0,00"
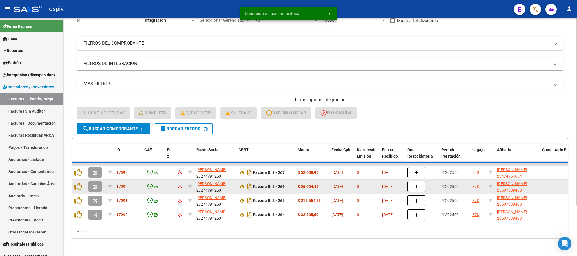
scroll to position [50, 0]
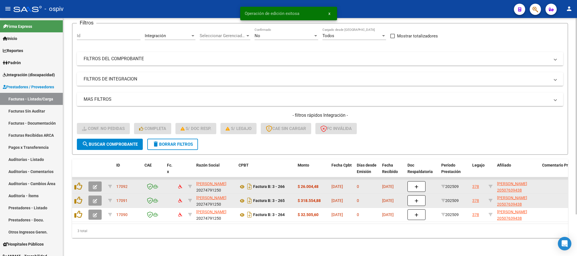
click at [91, 181] on button "button" at bounding box center [94, 186] width 13 height 10
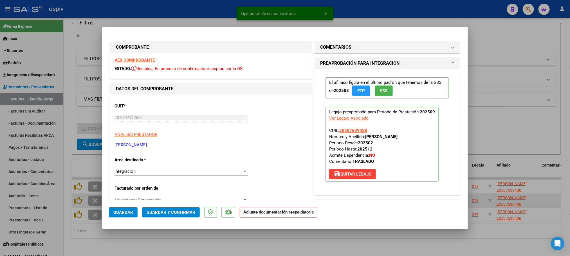
click at [142, 58] on strong "VER COMPROBANTE" at bounding box center [135, 60] width 40 height 5
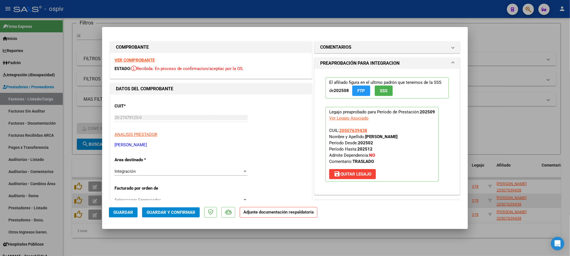
click at [183, 208] on button "Guardar y Confirmar" at bounding box center [171, 212] width 58 height 10
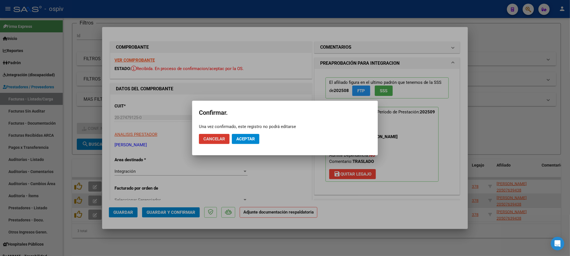
click at [252, 139] on span "Aceptar" at bounding box center [245, 138] width 19 height 5
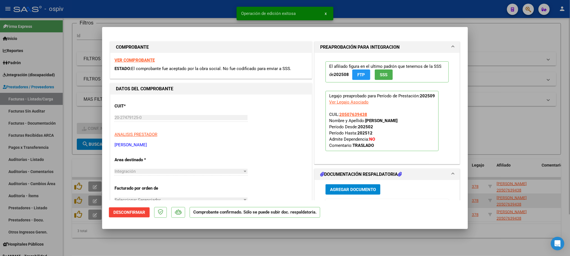
click at [503, 47] on div at bounding box center [285, 128] width 570 height 256
type input "$ 0,00"
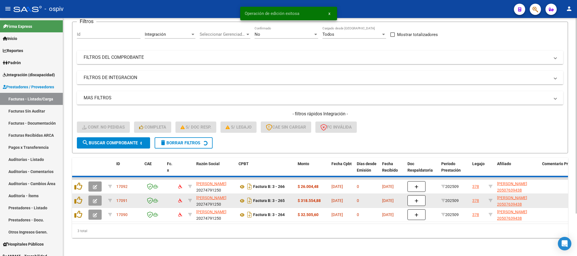
scroll to position [36, 0]
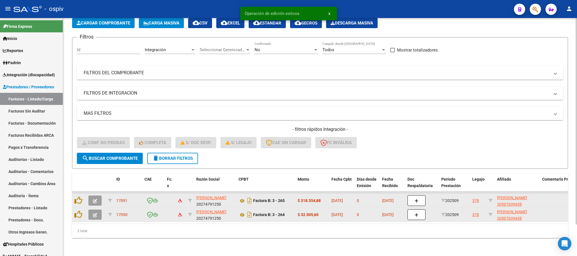
click at [93, 199] on icon "button" at bounding box center [95, 201] width 4 height 4
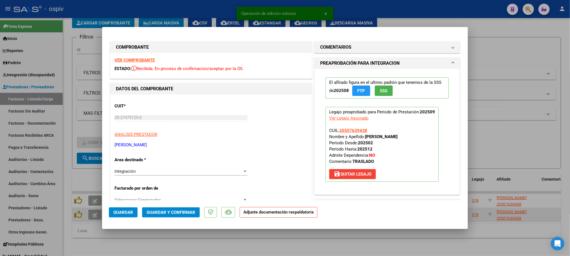
click at [140, 62] on strong "VER COMPROBANTE" at bounding box center [135, 60] width 40 height 5
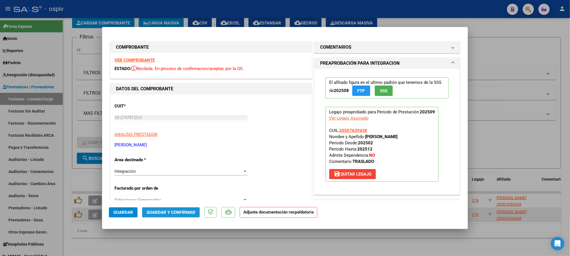
click at [176, 212] on span "Guardar y Confirmar" at bounding box center [171, 212] width 49 height 5
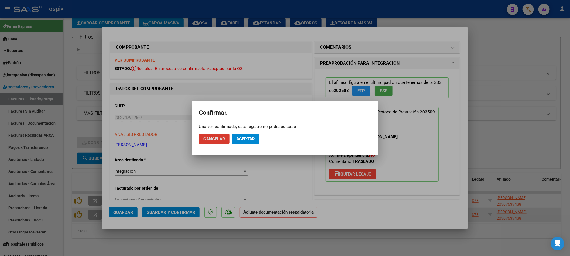
click at [241, 138] on span "Aceptar" at bounding box center [245, 138] width 19 height 5
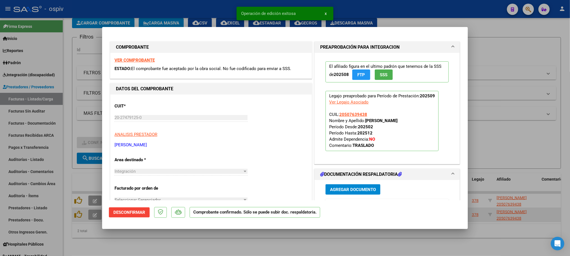
click at [359, 9] on div at bounding box center [285, 128] width 570 height 256
type input "$ 0,00"
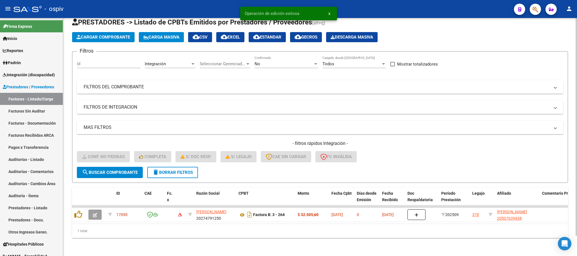
scroll to position [22, 0]
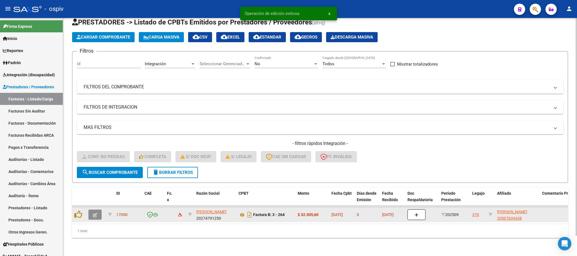
click at [93, 213] on icon "button" at bounding box center [95, 215] width 4 height 4
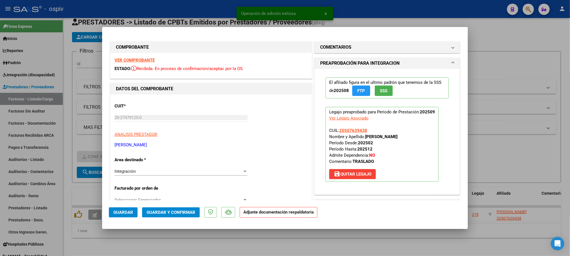
click at [144, 59] on strong "VER COMPROBANTE" at bounding box center [135, 60] width 40 height 5
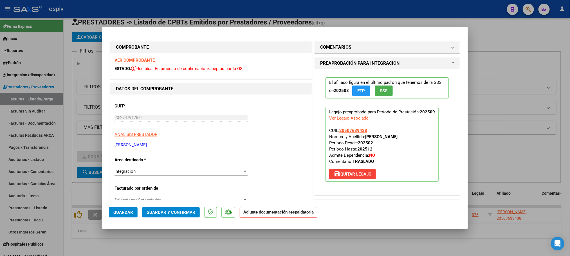
click at [170, 215] on span "Guardar y Confirmar" at bounding box center [171, 212] width 49 height 5
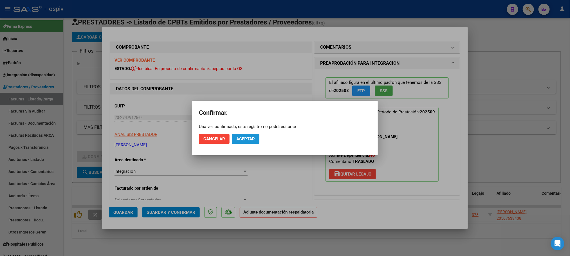
click at [253, 138] on span "Aceptar" at bounding box center [245, 138] width 19 height 5
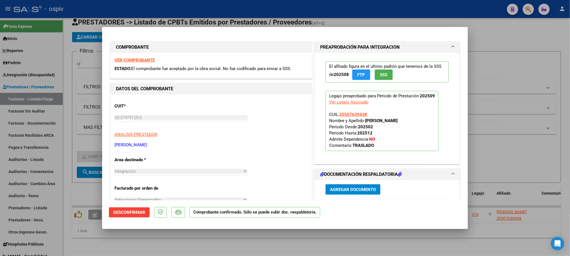
click at [495, 33] on div at bounding box center [285, 128] width 570 height 256
type input "$ 0,00"
click at [495, 33] on div "Cargar Comprobante Carga Masiva cloud_download CSV cloud_download EXCEL cloud_d…" at bounding box center [316, 37] width 489 height 10
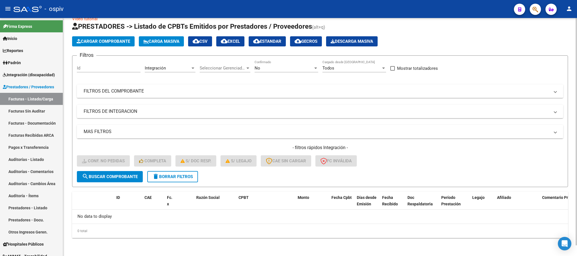
scroll to position [11, 0]
click at [181, 178] on span "delete Borrar Filtros" at bounding box center [172, 176] width 41 height 5
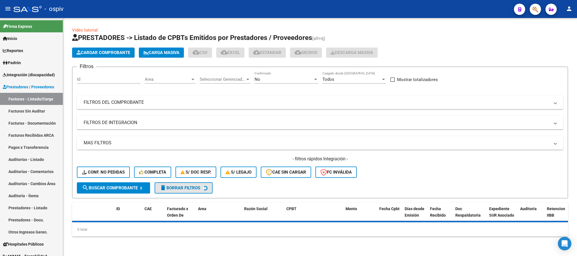
scroll to position [0, 0]
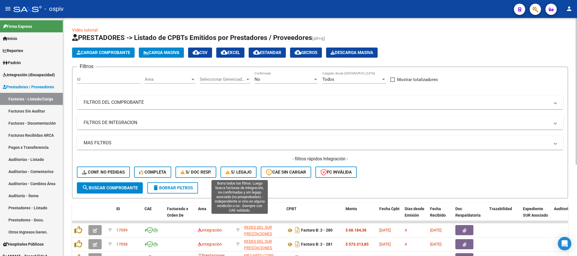
click at [230, 171] on icon "button" at bounding box center [227, 172] width 5 height 4
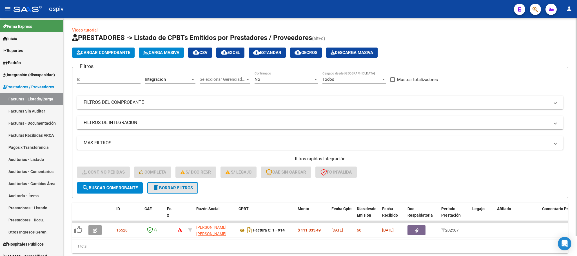
click at [187, 185] on span "delete Borrar Filtros" at bounding box center [172, 187] width 41 height 5
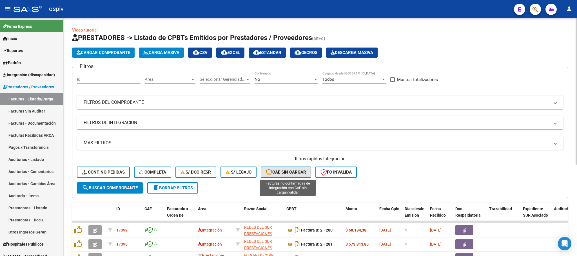
click at [279, 174] on span "CAE SIN CARGAR" at bounding box center [286, 172] width 40 height 5
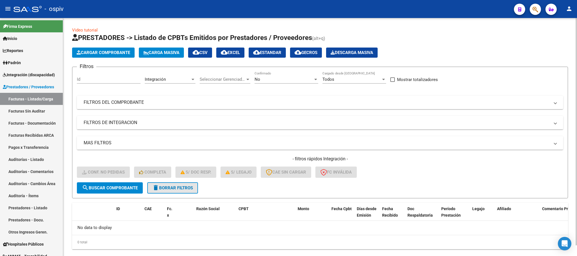
drag, startPoint x: 182, startPoint y: 189, endPoint x: 195, endPoint y: 187, distance: 13.1
click at [183, 189] on span "delete Borrar Filtros" at bounding box center [172, 187] width 41 height 5
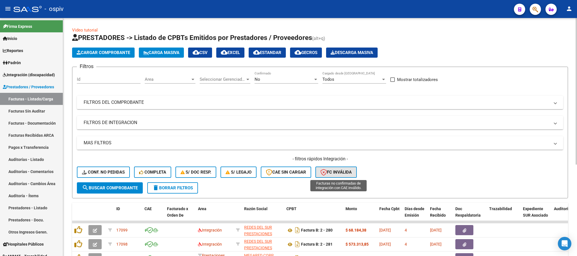
click at [332, 173] on span "FC Inválida" at bounding box center [335, 172] width 31 height 5
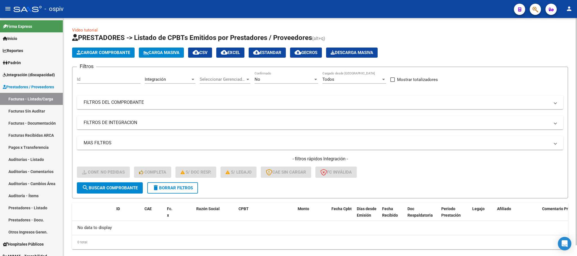
click at [171, 188] on span "delete Borrar Filtros" at bounding box center [172, 187] width 41 height 5
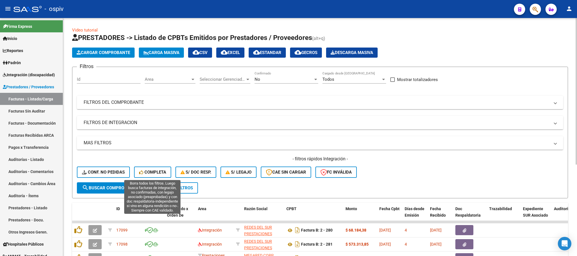
click at [154, 171] on span "Completa" at bounding box center [152, 172] width 27 height 5
